Goal: Task Accomplishment & Management: Use online tool/utility

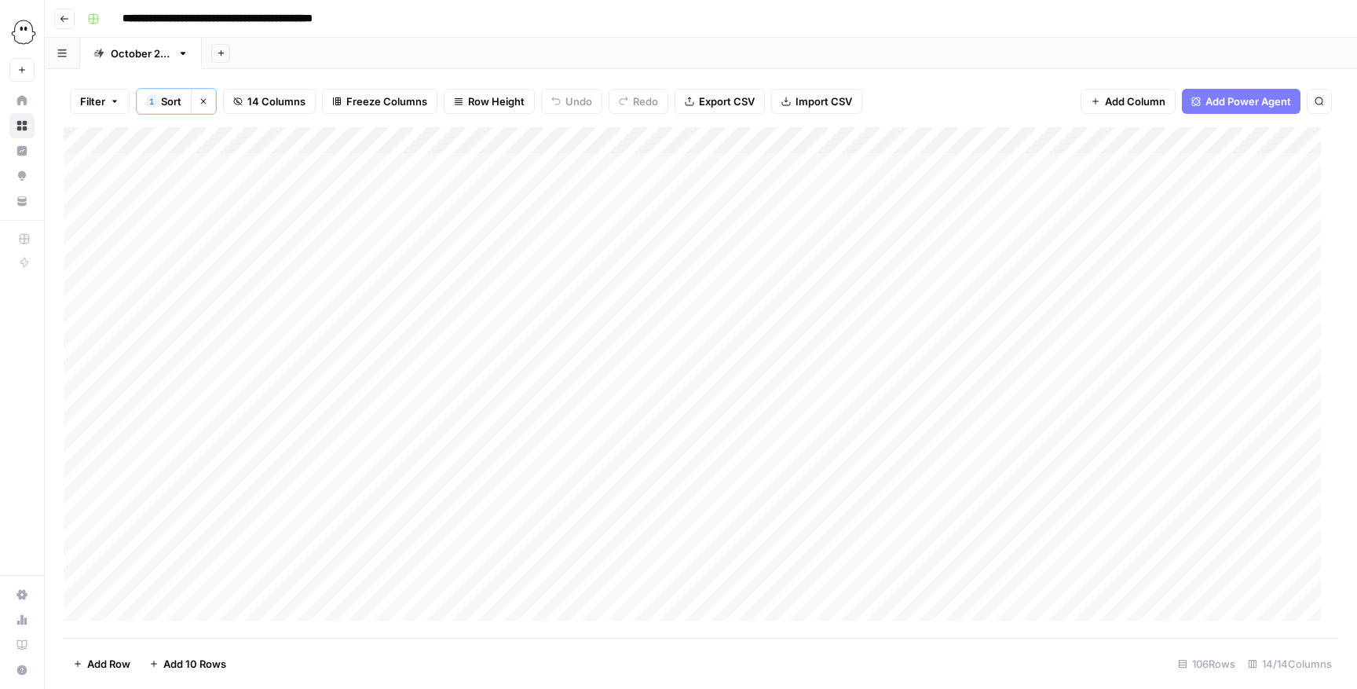
click at [246, 133] on div "Add Column" at bounding box center [701, 382] width 1274 height 511
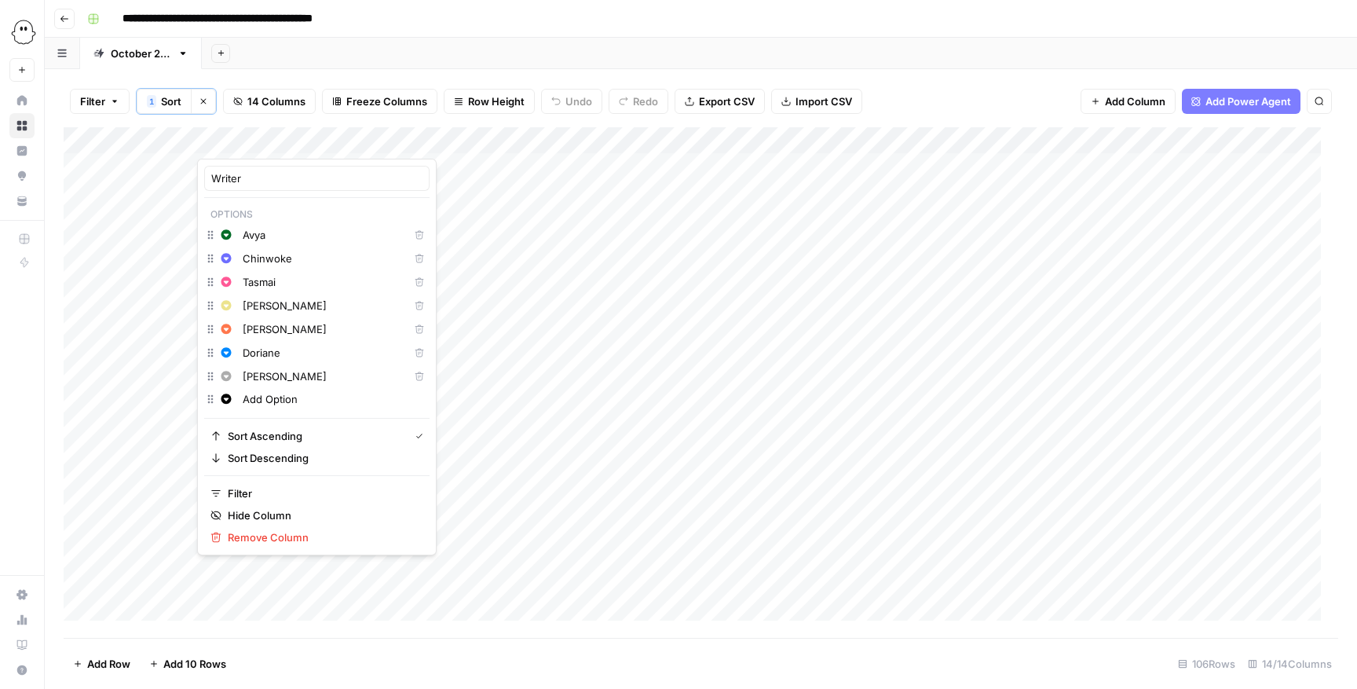
click at [261, 356] on input "Doriane" at bounding box center [322, 353] width 159 height 16
click at [320, 350] on input "Doriane" at bounding box center [322, 353] width 159 height 16
click at [254, 488] on span "Filter" at bounding box center [322, 493] width 189 height 16
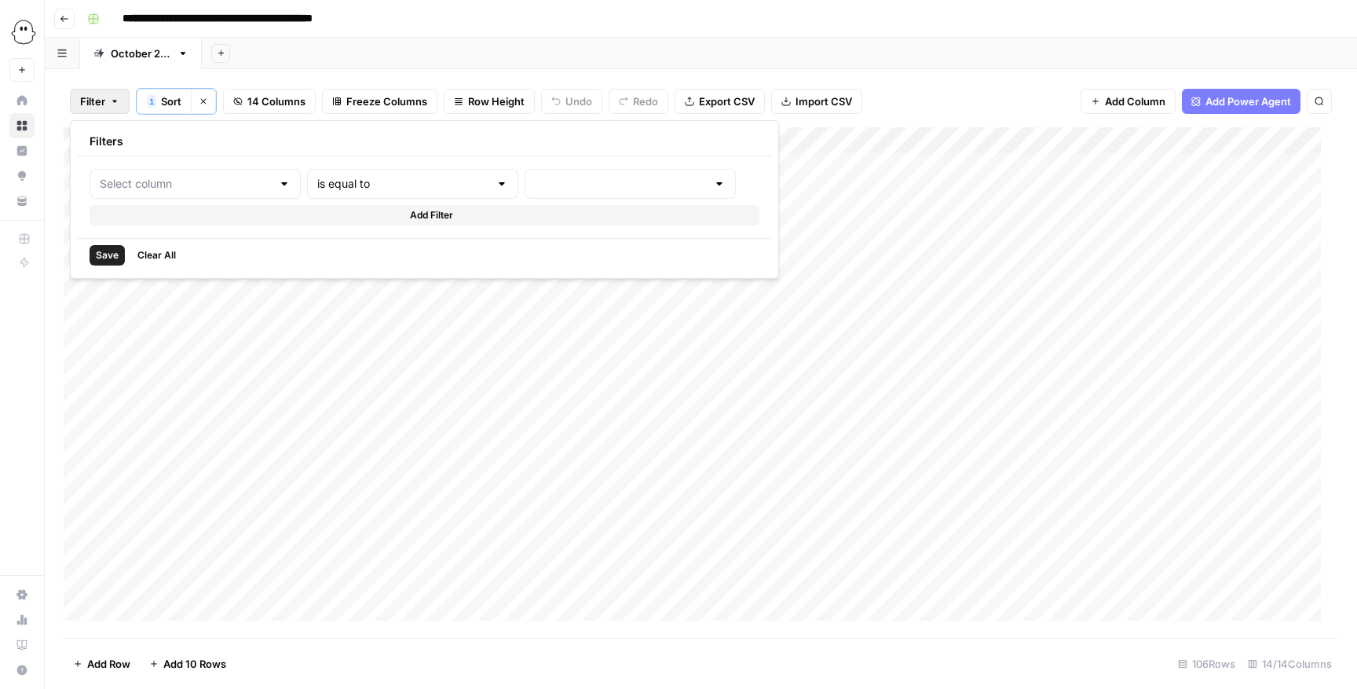
type input "Writer"
click at [559, 175] on div at bounding box center [673, 184] width 228 height 30
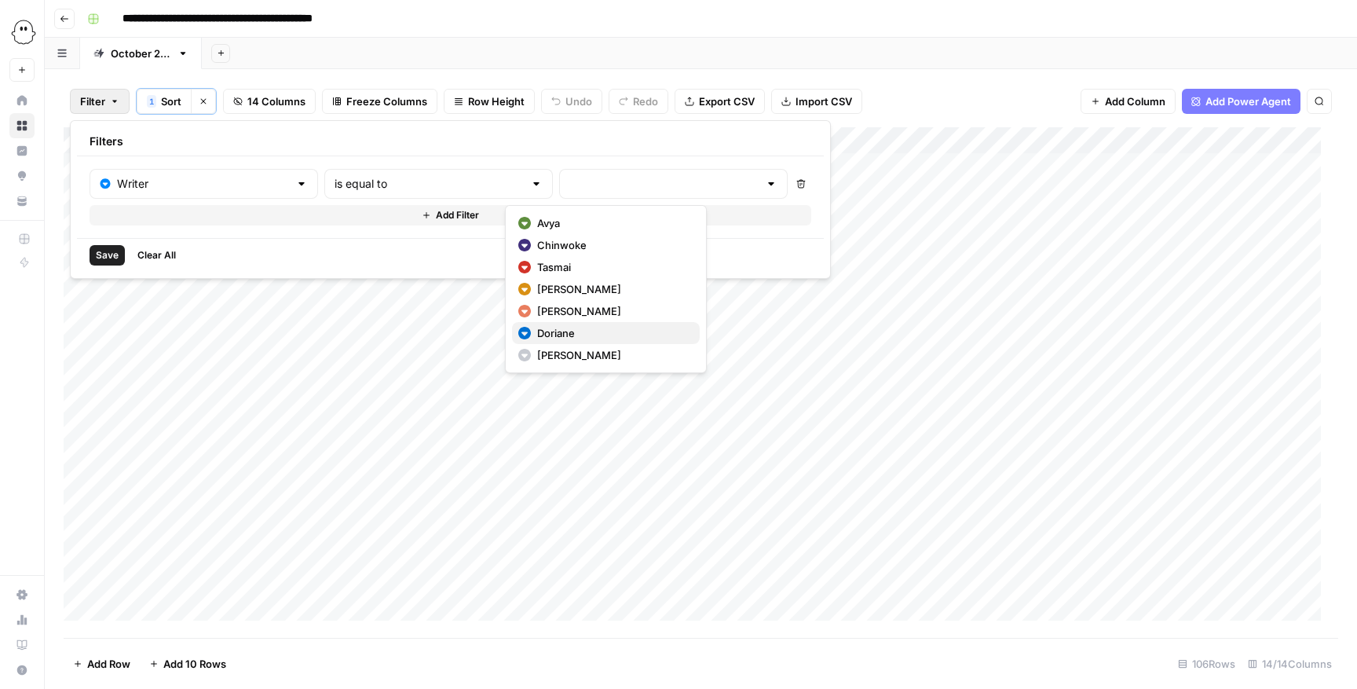
click at [562, 329] on span "Doriane" at bounding box center [612, 333] width 150 height 16
type input "Doriane"
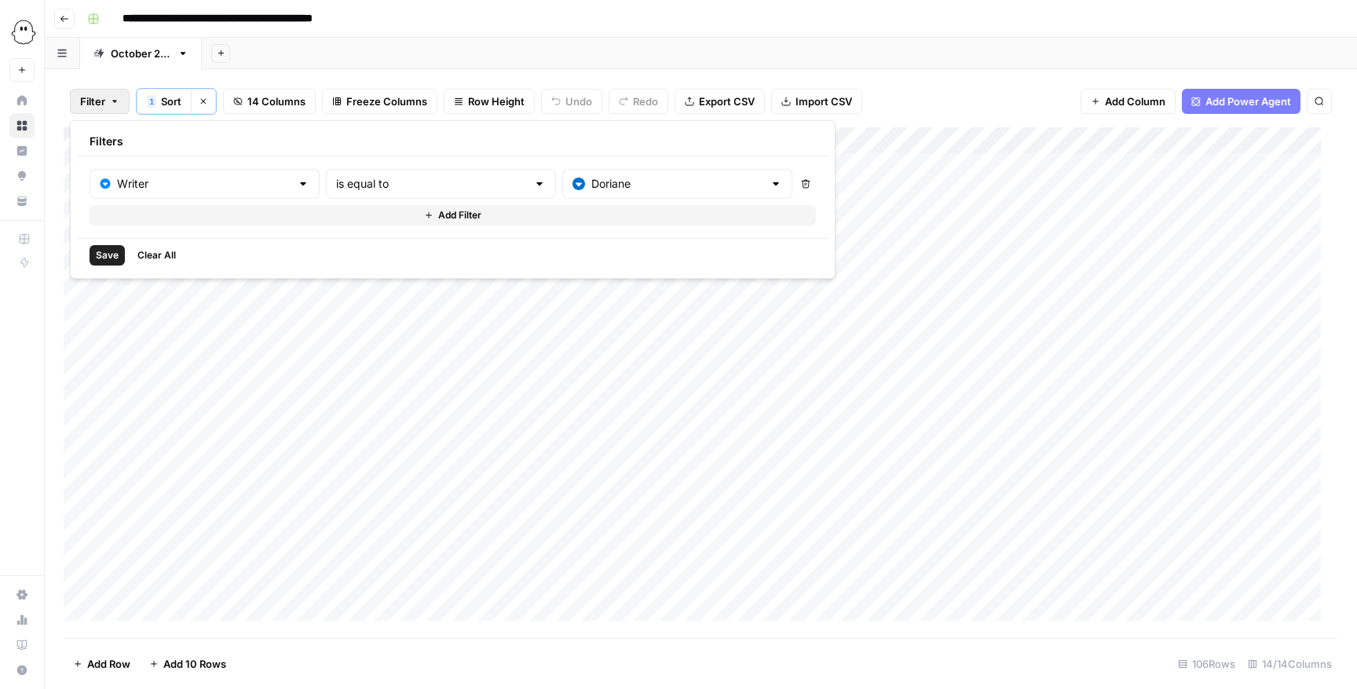
click at [104, 256] on span "Save" at bounding box center [107, 255] width 23 height 14
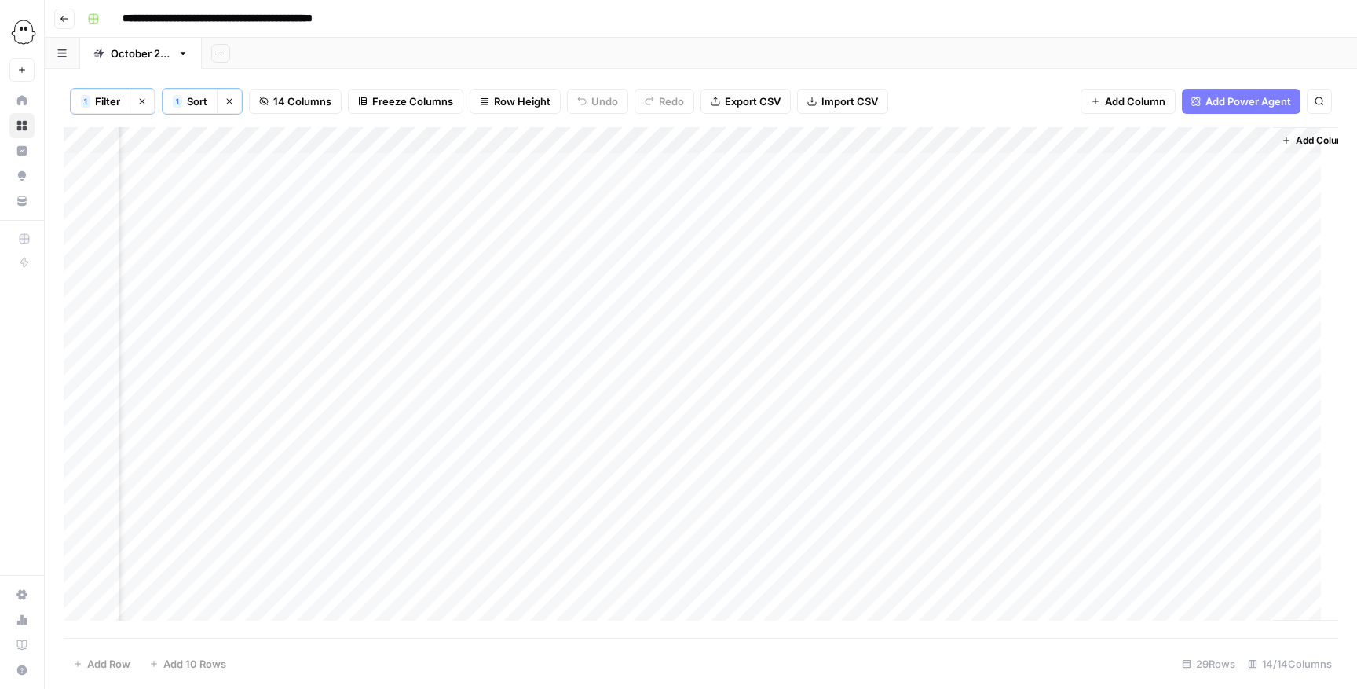
scroll to position [0, 837]
click at [823, 191] on div "Add Column" at bounding box center [701, 382] width 1274 height 511
click at [849, 188] on div "Add Column" at bounding box center [701, 382] width 1274 height 511
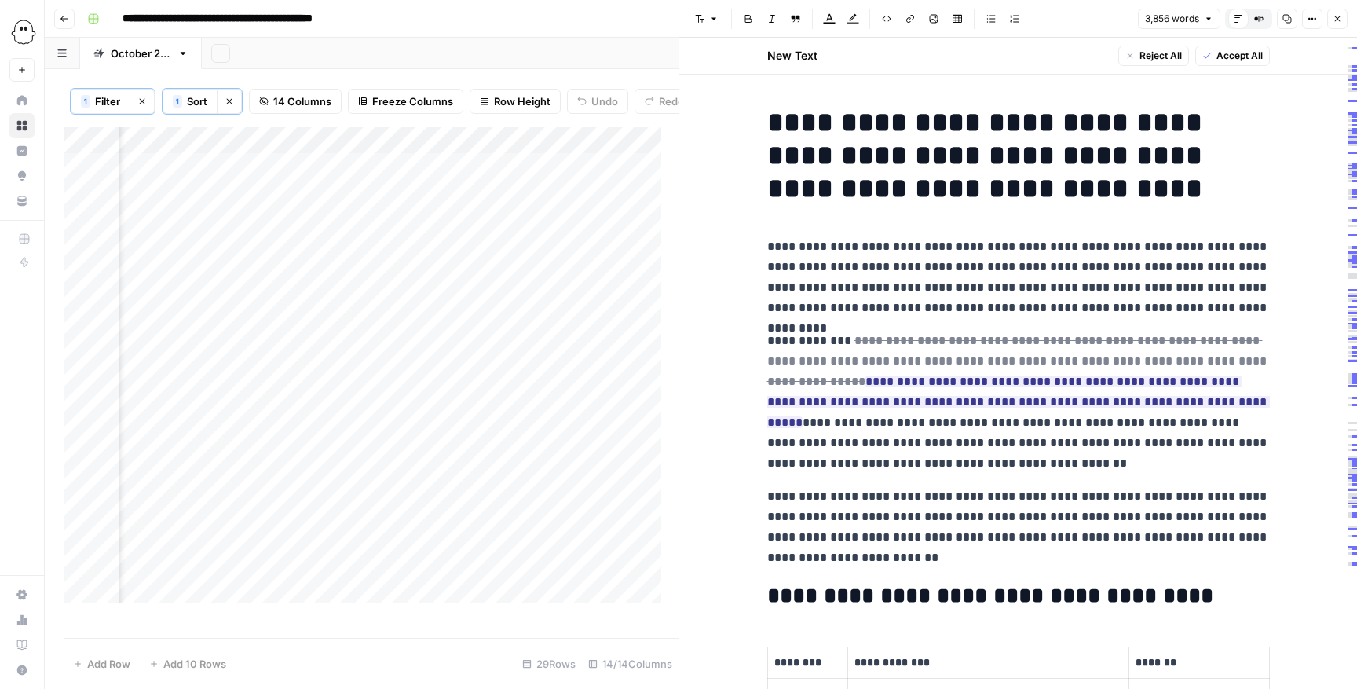
click at [1338, 19] on icon "button" at bounding box center [1336, 18] width 9 height 9
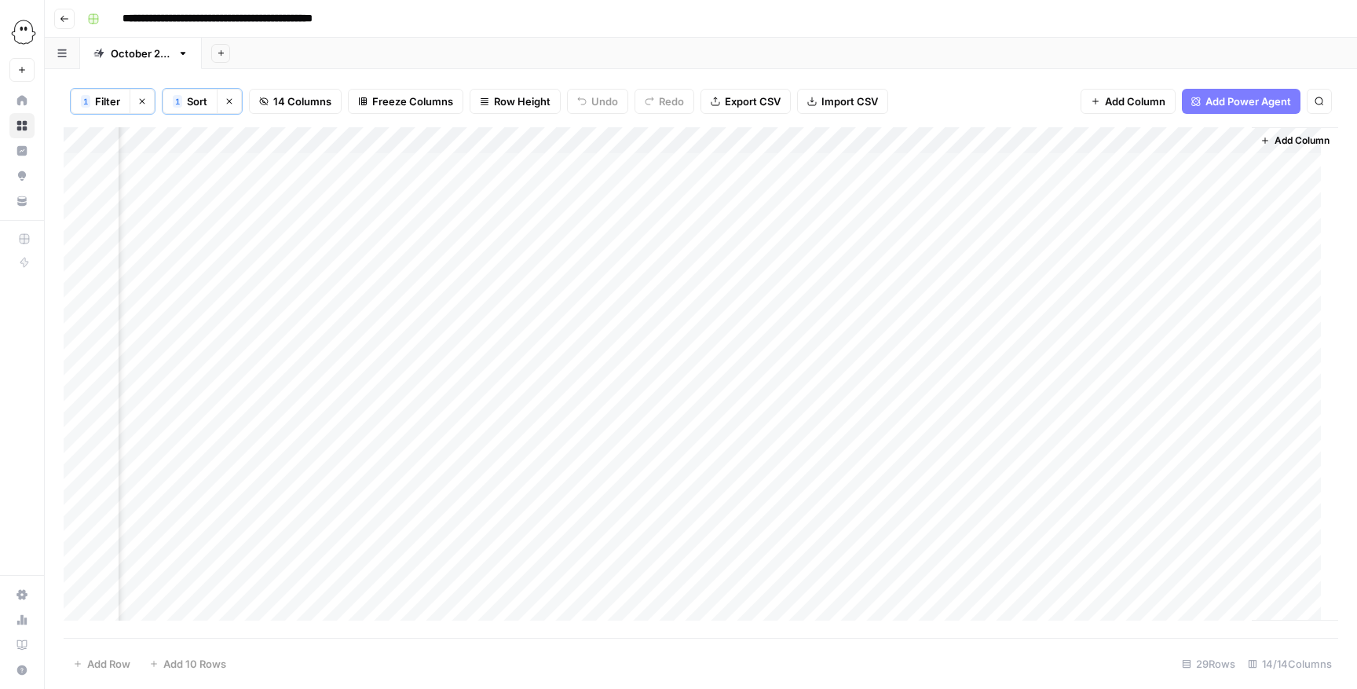
scroll to position [0, 837]
click at [1107, 96] on span "Add Column" at bounding box center [1135, 101] width 60 height 16
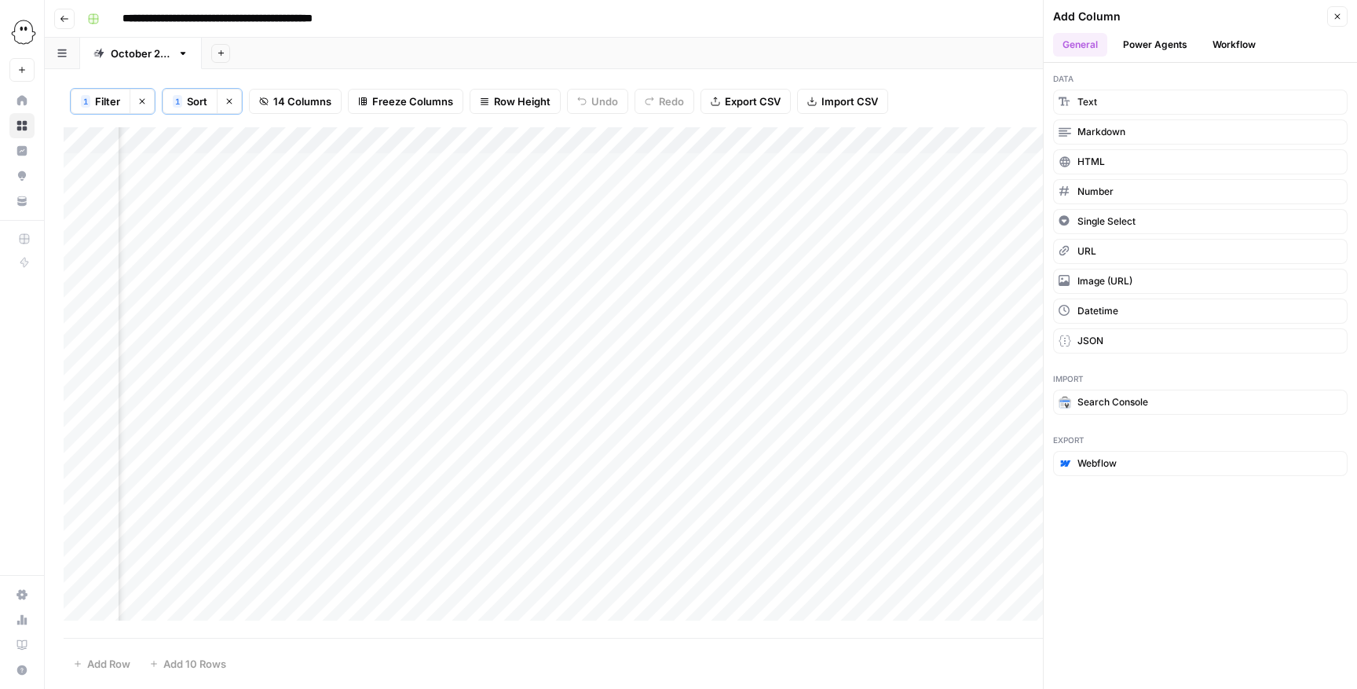
click at [1342, 6] on button "Close" at bounding box center [1337, 16] width 20 height 20
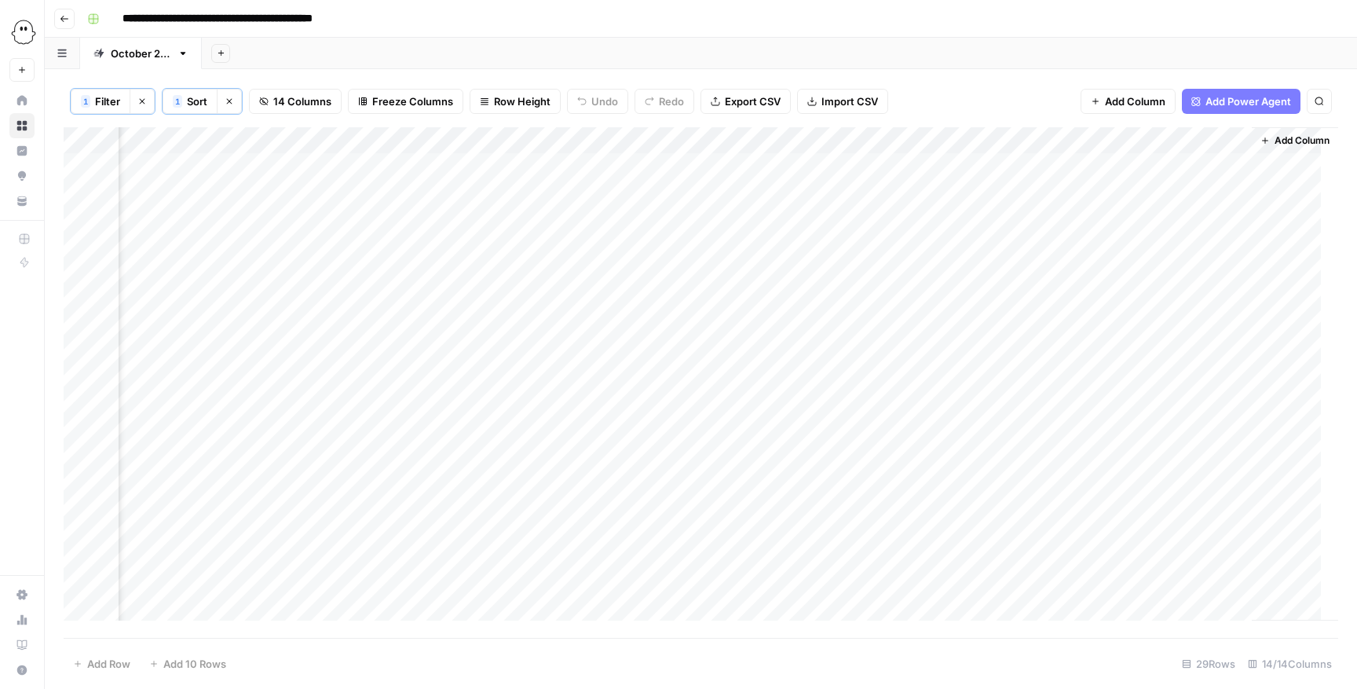
click at [792, 136] on div "Add Column" at bounding box center [701, 382] width 1274 height 511
click at [781, 167] on div "Edited draft" at bounding box center [839, 178] width 174 height 25
click at [781, 167] on div "Add Column" at bounding box center [701, 382] width 1274 height 511
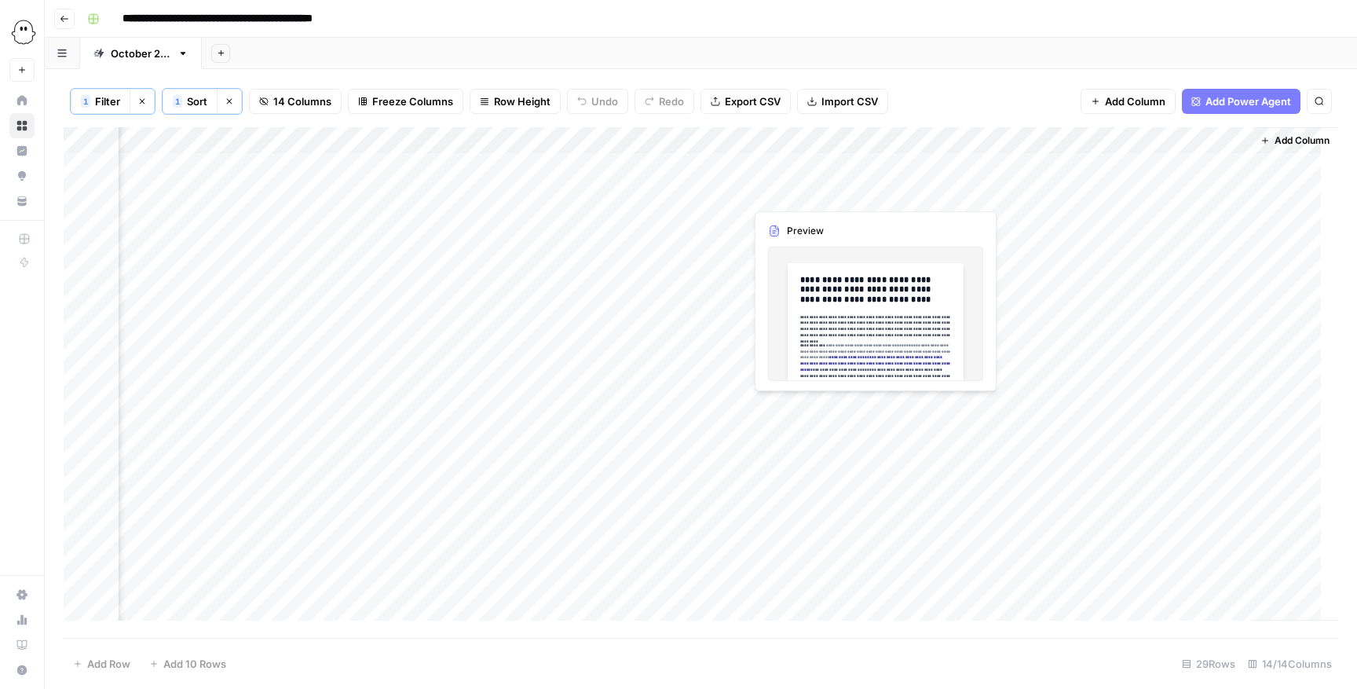
click at [823, 193] on div "Add Column" at bounding box center [701, 382] width 1274 height 511
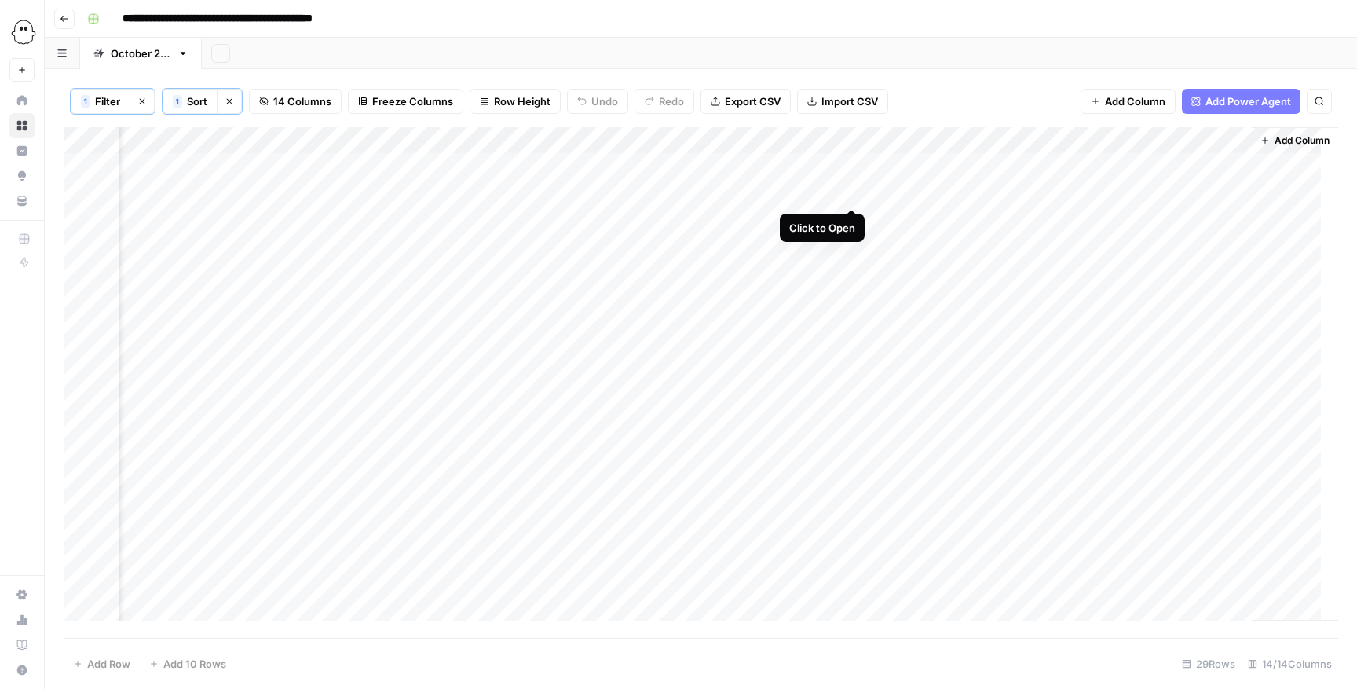
click at [849, 189] on div "Add Column" at bounding box center [701, 382] width 1274 height 511
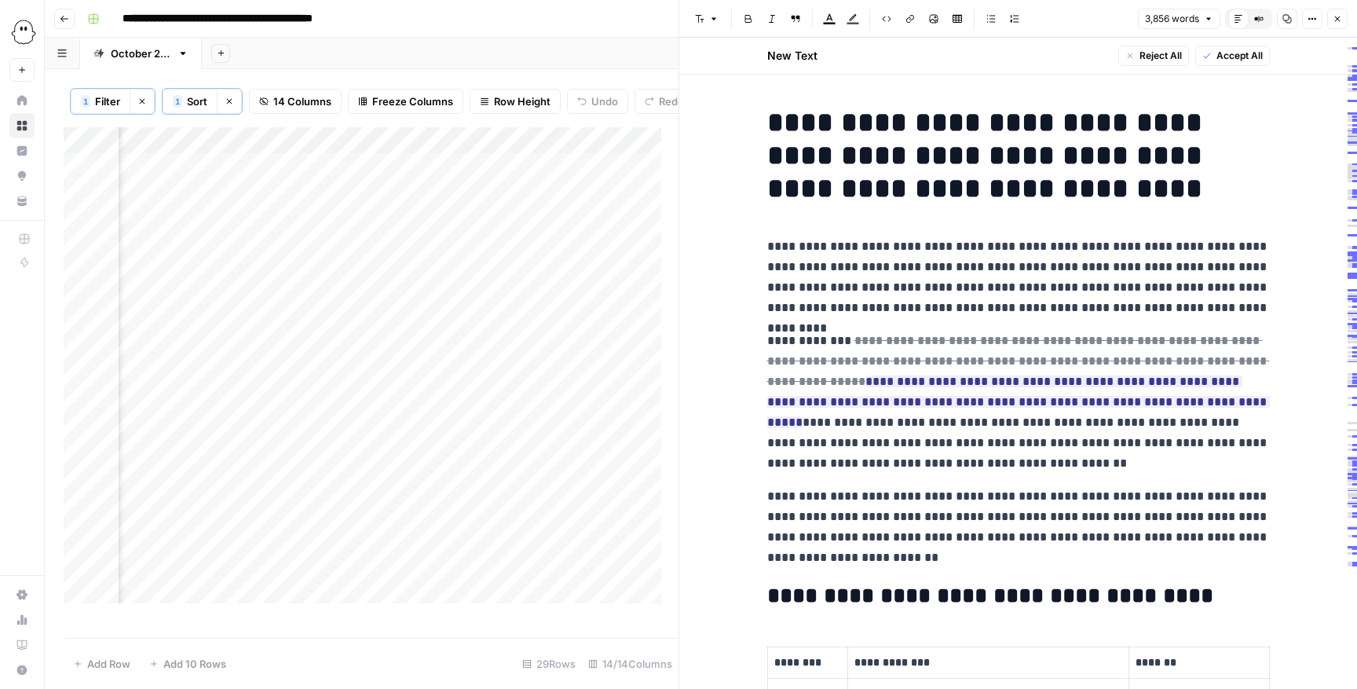
click at [1234, 56] on span "Accept All" at bounding box center [1239, 56] width 46 height 14
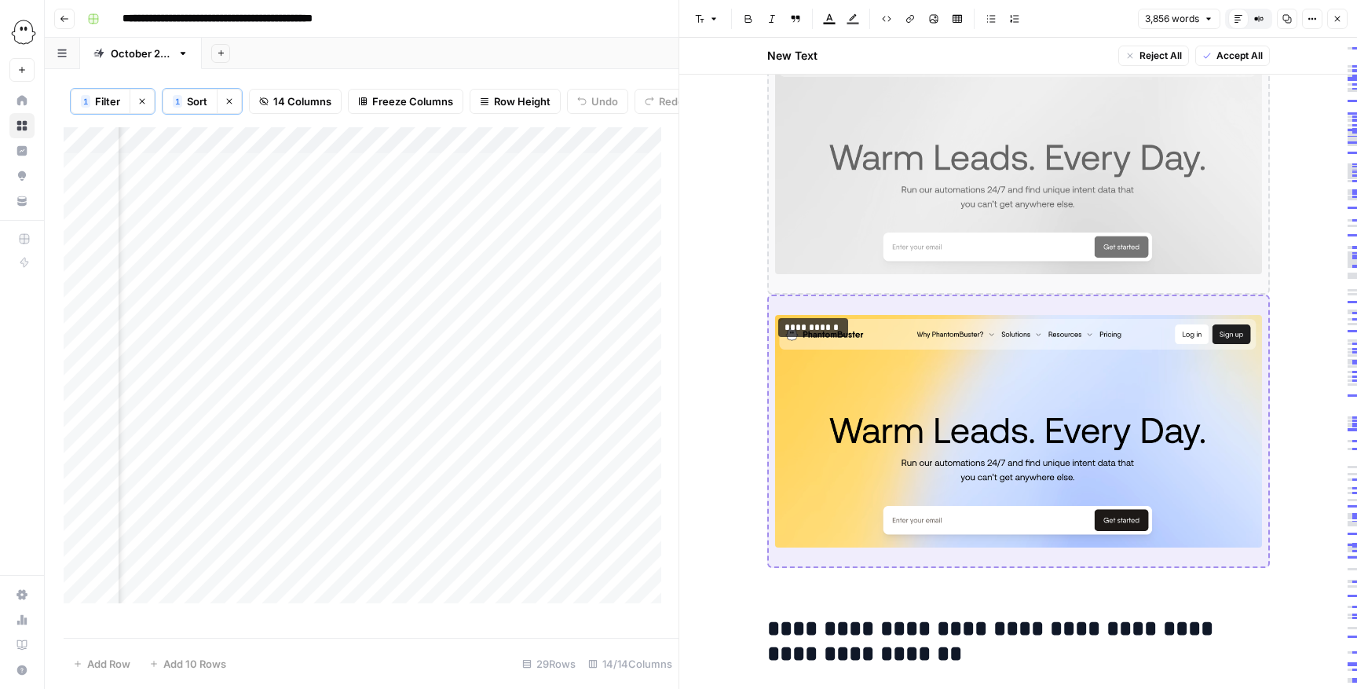
scroll to position [17779, 0]
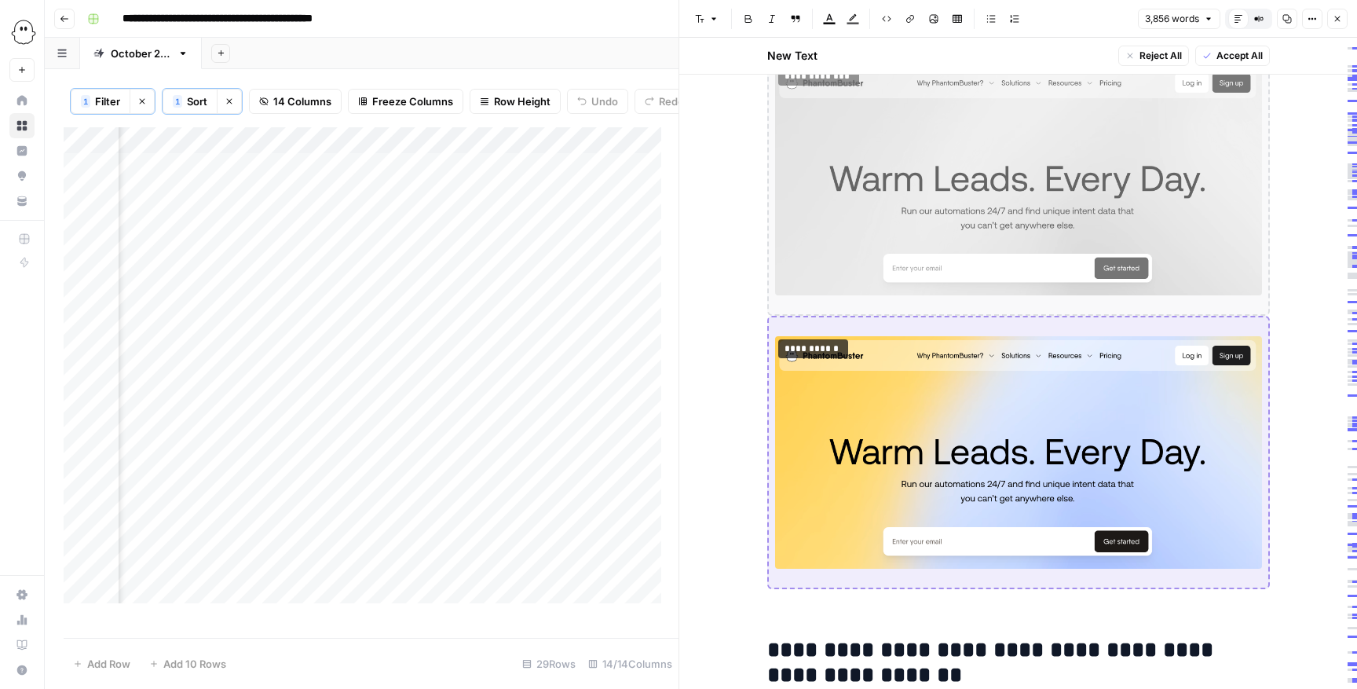
click at [1335, 14] on icon "button" at bounding box center [1336, 18] width 9 height 9
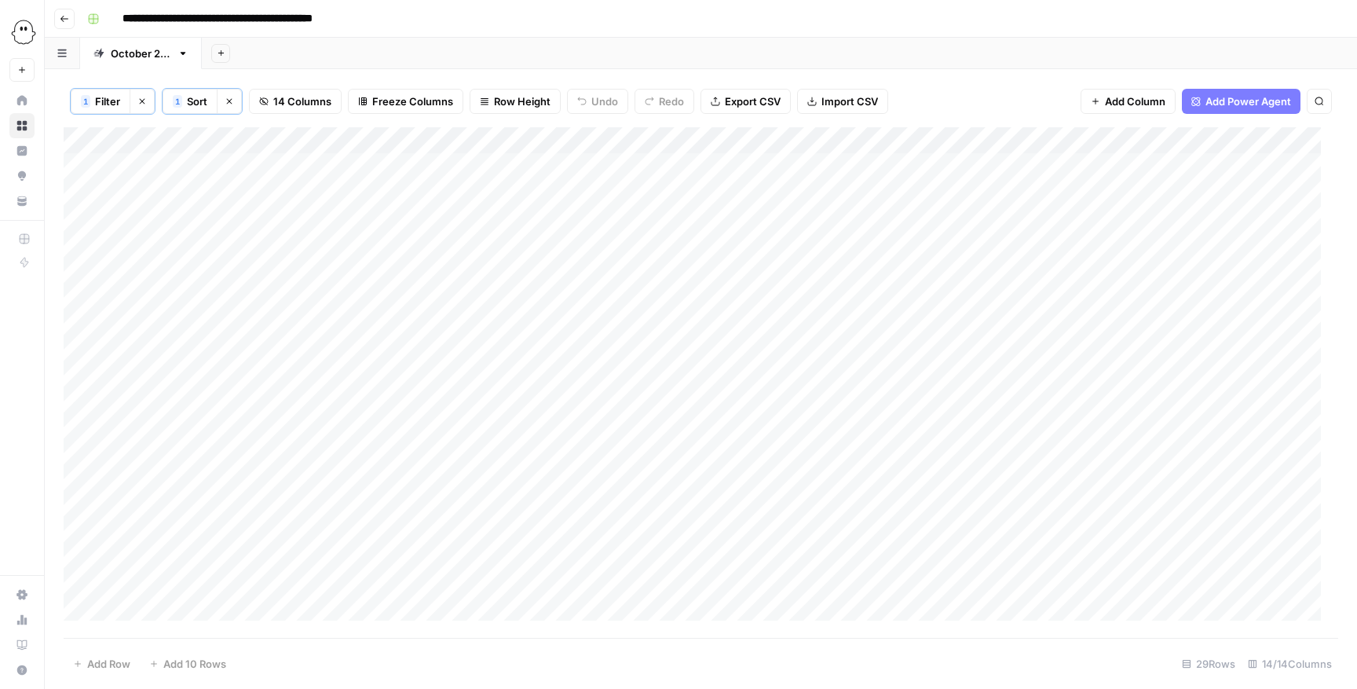
click at [191, 108] on span "Sort" at bounding box center [197, 101] width 20 height 16
